Goal: Task Accomplishment & Management: Complete application form

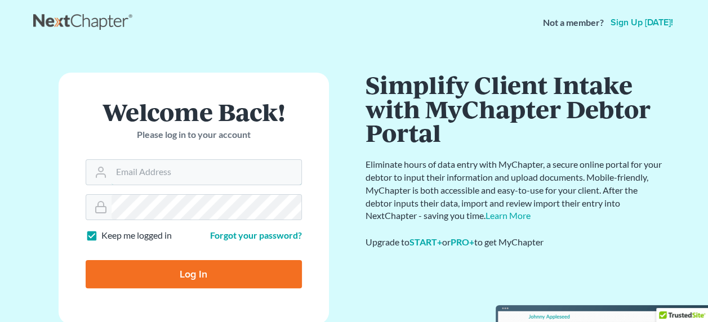
type input "[EMAIL_ADDRESS][DOMAIN_NAME]"
click at [193, 268] on input "Log In" at bounding box center [194, 274] width 216 height 28
type input "Thinking..."
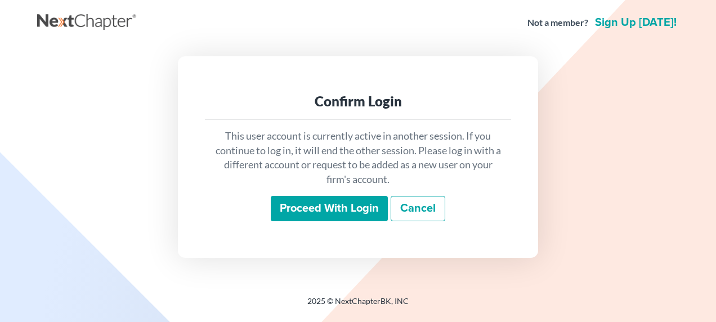
click at [338, 206] on input "Proceed with login" at bounding box center [329, 209] width 117 height 26
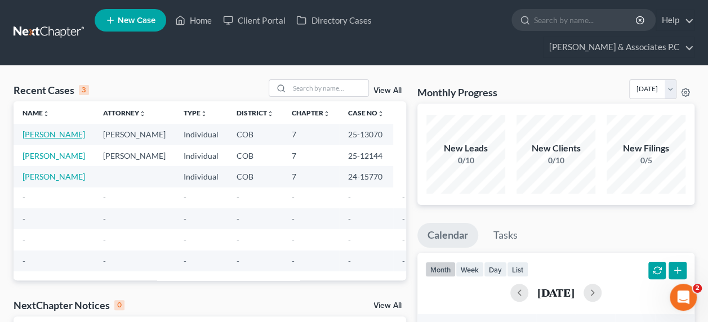
click at [29, 130] on link "[PERSON_NAME]" at bounding box center [54, 135] width 63 height 10
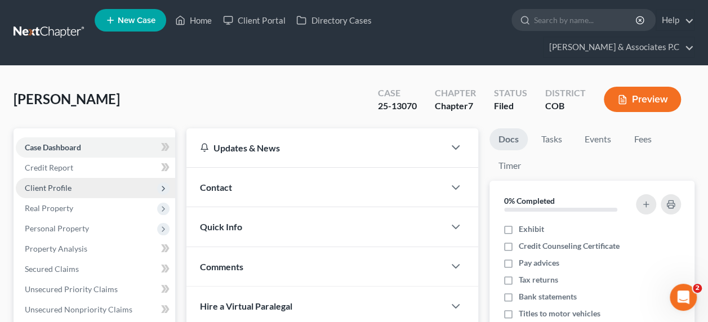
click at [42, 183] on span "Client Profile" at bounding box center [48, 188] width 47 height 10
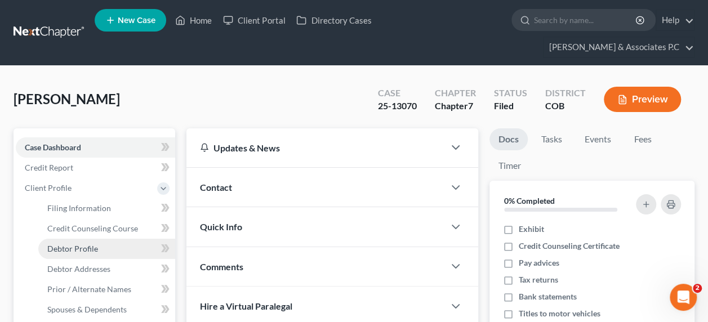
click at [82, 244] on span "Debtor Profile" at bounding box center [72, 249] width 51 height 10
select select "2"
select select "0"
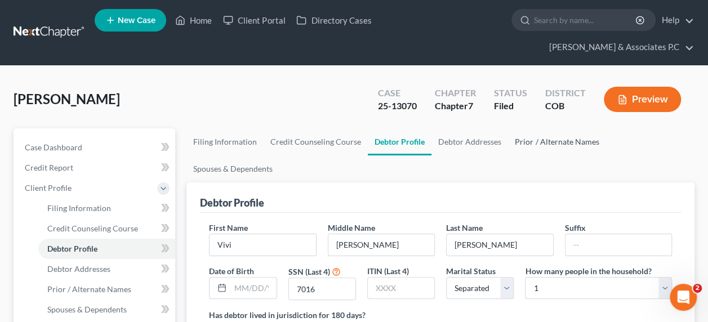
click at [532, 128] on link "Prior / Alternate Names" at bounding box center [556, 141] width 97 height 27
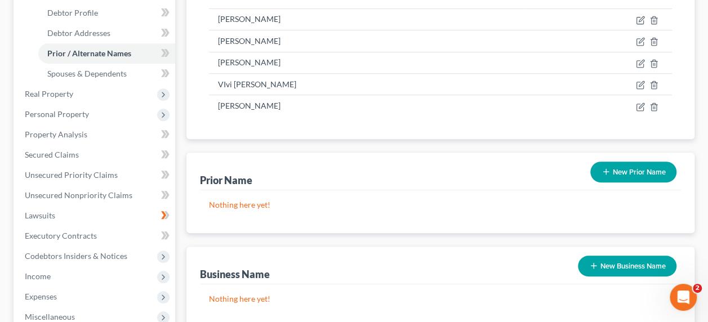
scroll to position [239, 0]
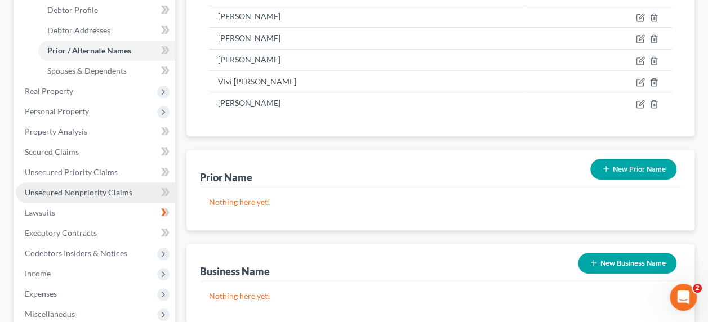
click at [93, 188] on span "Unsecured Nonpriority Claims" at bounding box center [79, 193] width 108 height 10
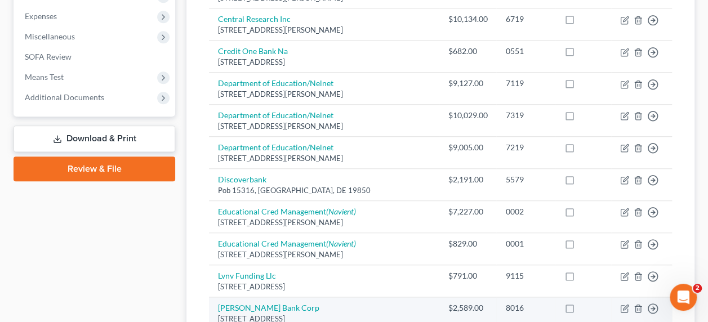
scroll to position [393, 0]
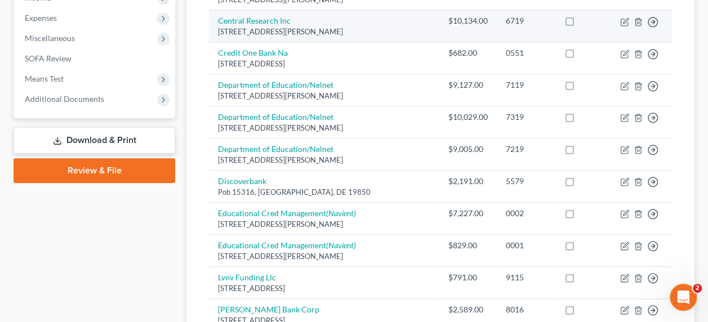
drag, startPoint x: 710, startPoint y: 157, endPoint x: 576, endPoint y: 15, distance: 195.2
click at [576, 15] on td at bounding box center [583, 26] width 56 height 32
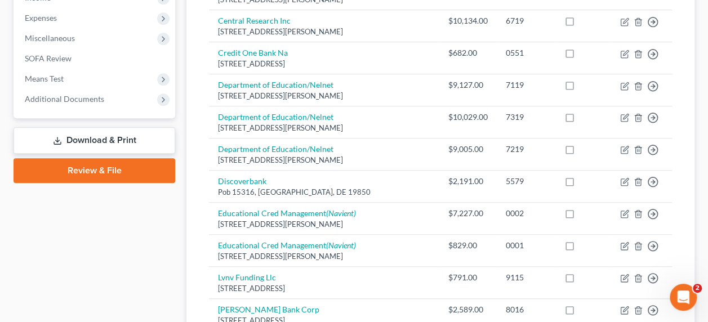
scroll to position [0, 0]
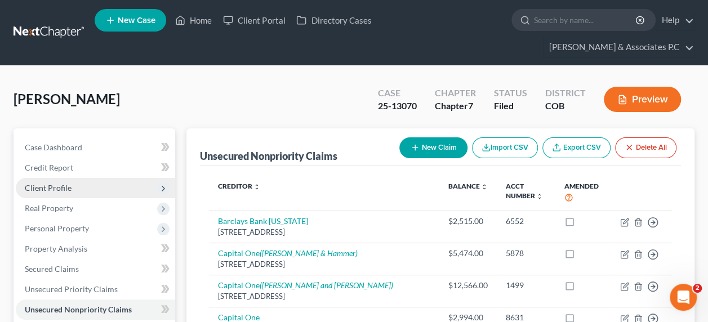
click at [53, 183] on span "Client Profile" at bounding box center [48, 188] width 47 height 10
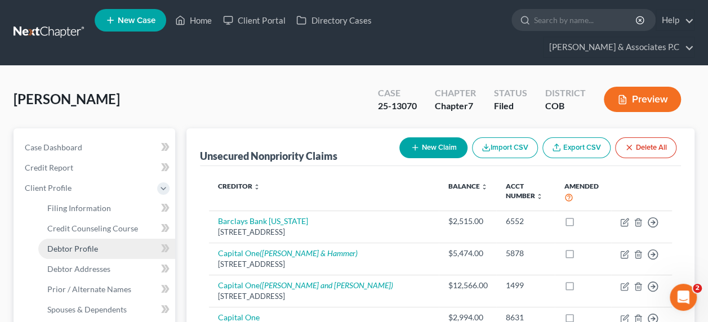
click at [69, 244] on span "Debtor Profile" at bounding box center [72, 249] width 51 height 10
select select "2"
select select "0"
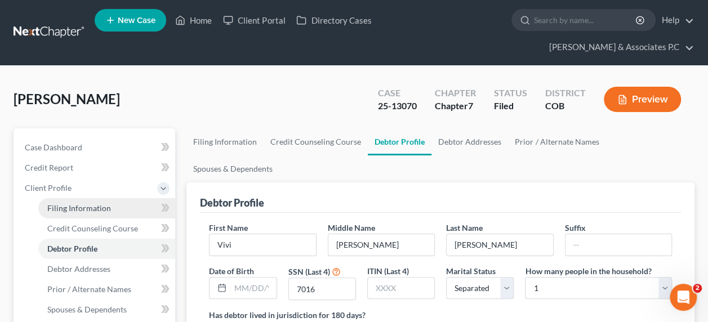
click at [89, 203] on span "Filing Information" at bounding box center [79, 208] width 64 height 10
select select "1"
select select "0"
select select "5"
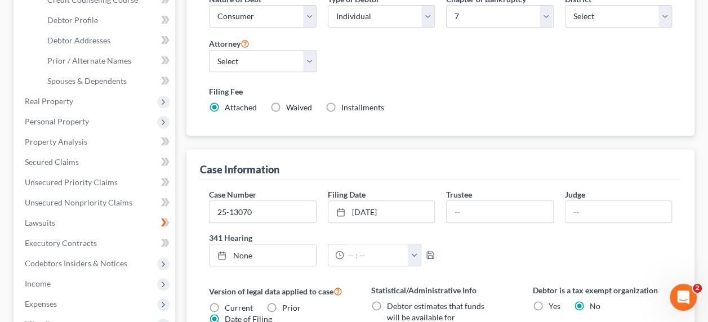
scroll to position [230, 0]
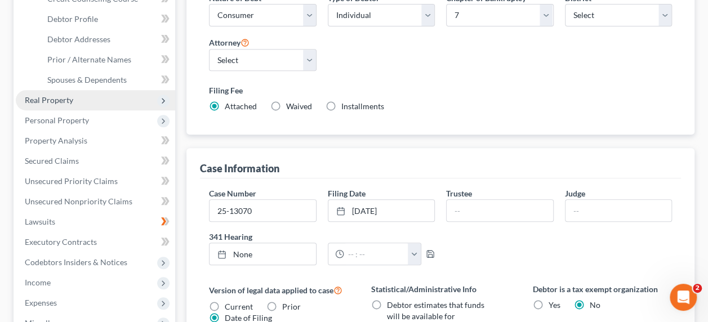
click at [62, 95] on span "Real Property" at bounding box center [49, 100] width 48 height 10
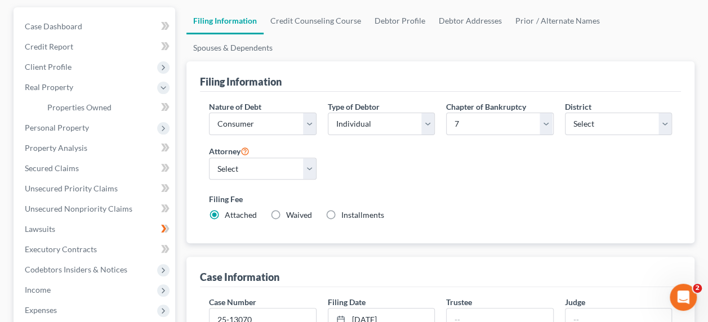
scroll to position [121, 0]
click at [97, 103] on span "Properties Owned" at bounding box center [79, 108] width 64 height 10
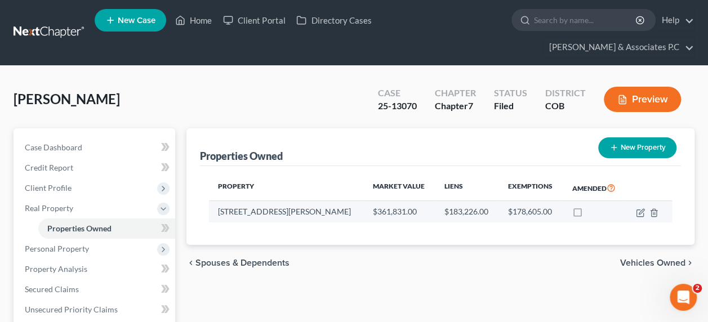
click at [282, 201] on td "[STREET_ADDRESS][PERSON_NAME]" at bounding box center [286, 211] width 155 height 21
click at [640, 209] on icon "button" at bounding box center [641, 211] width 5 height 5
select select "5"
select select "0"
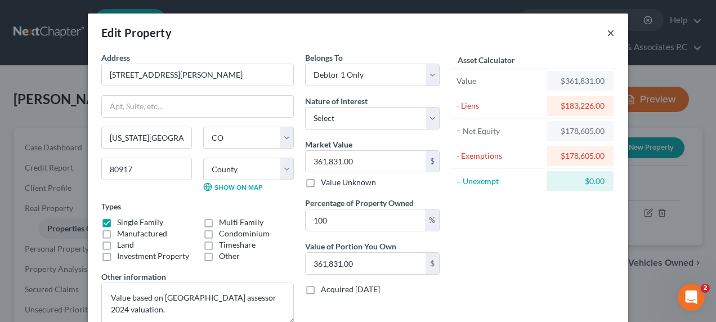
click at [607, 29] on button "×" at bounding box center [611, 33] width 8 height 14
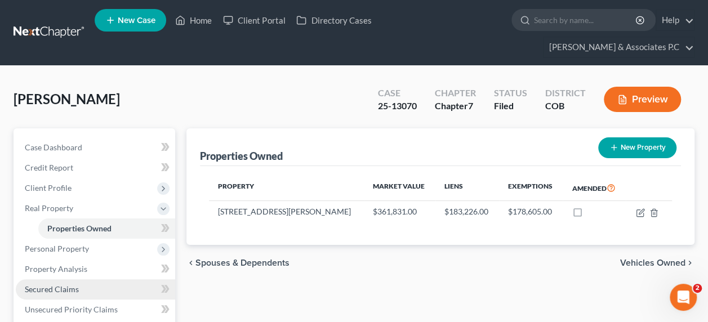
click at [89, 279] on link "Secured Claims" at bounding box center [95, 289] width 159 height 20
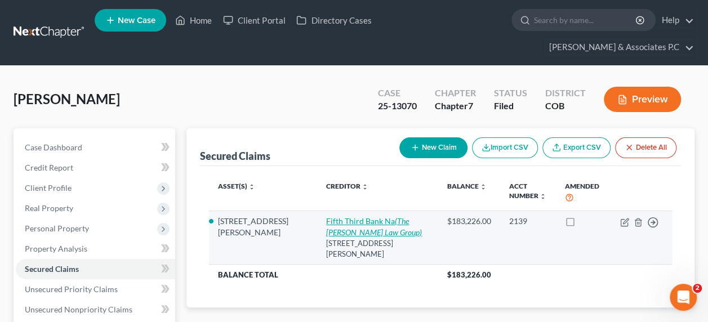
click at [326, 216] on link "Fifth Third Bank Na (The [PERSON_NAME] Law Group)" at bounding box center [374, 226] width 96 height 21
select select "36"
select select "3"
select select "4"
select select "0"
